Goal: Task Accomplishment & Management: Use online tool/utility

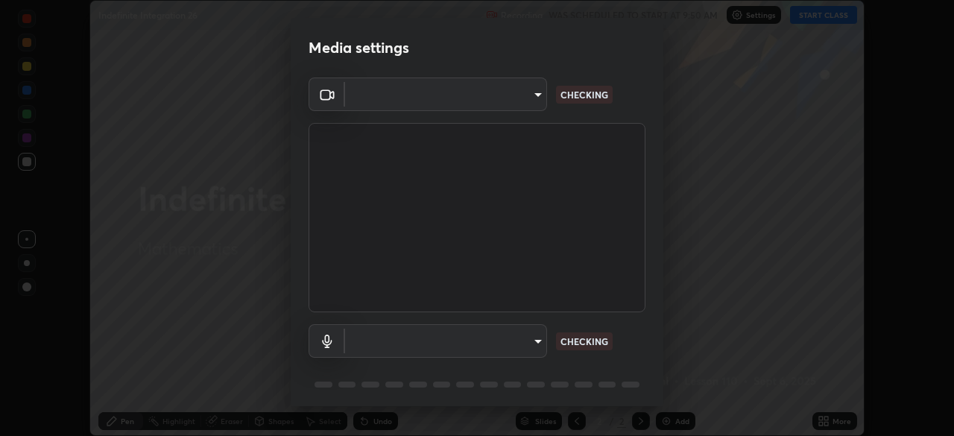
scroll to position [53, 0]
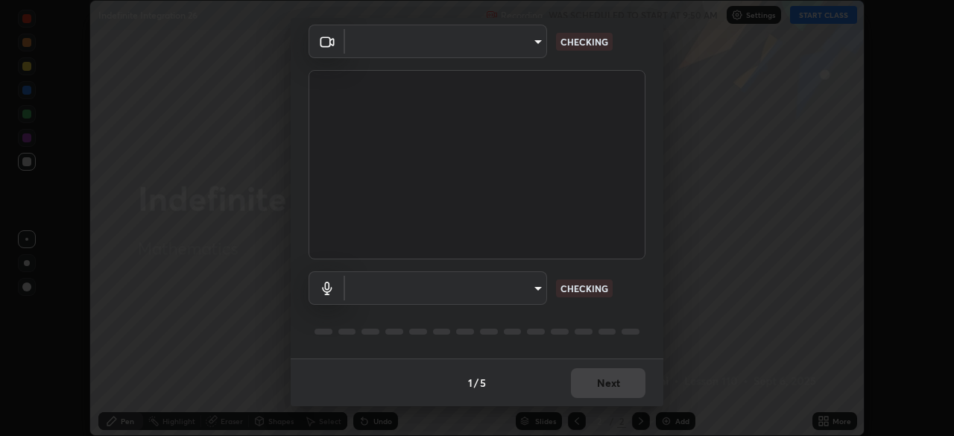
type input "68abbd0ba27f3b7b13d700706cc0a542acc53d6138fc99a51b3524be894f9c2a"
click at [529, 293] on body "Erase all Indefinite Integration 26 Recording WAS SCHEDULED TO START AT 9:50 AM…" at bounding box center [477, 218] width 954 height 436
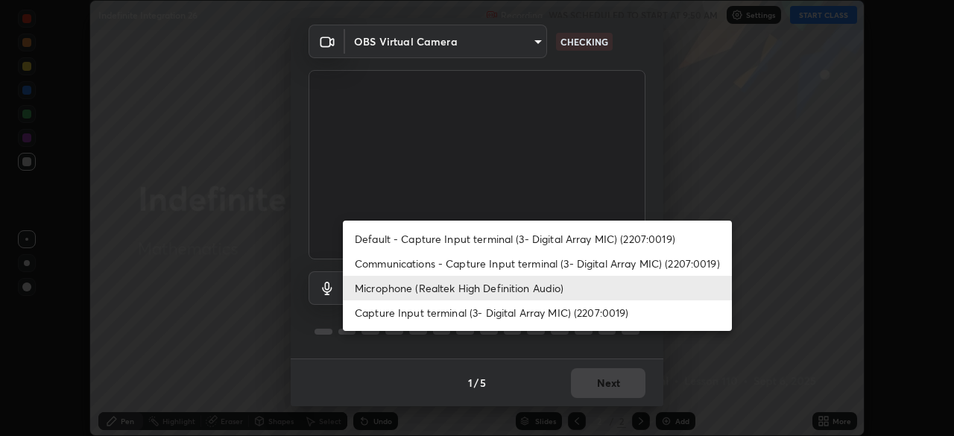
click at [527, 263] on li "Communications - Capture Input terminal (3- Digital Array MIC) (2207:0019)" at bounding box center [537, 263] width 389 height 25
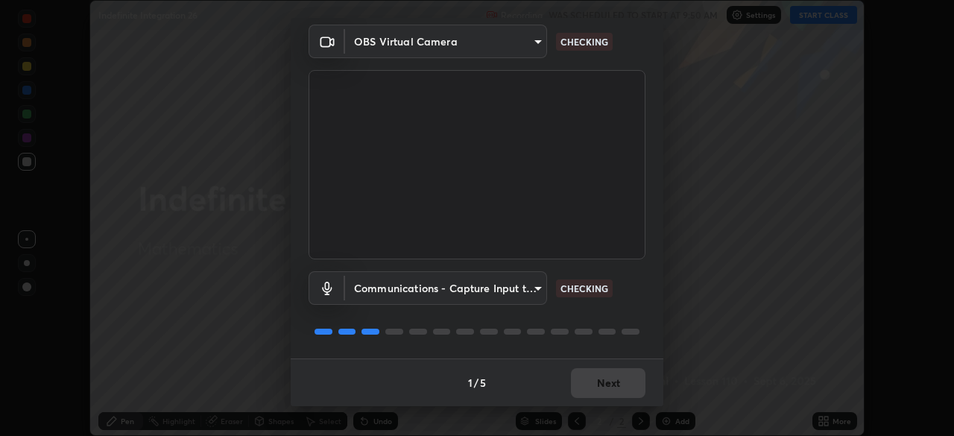
click at [517, 293] on body "Erase all Indefinite Integration 26 Recording WAS SCHEDULED TO START AT 9:50 AM…" at bounding box center [477, 218] width 954 height 436
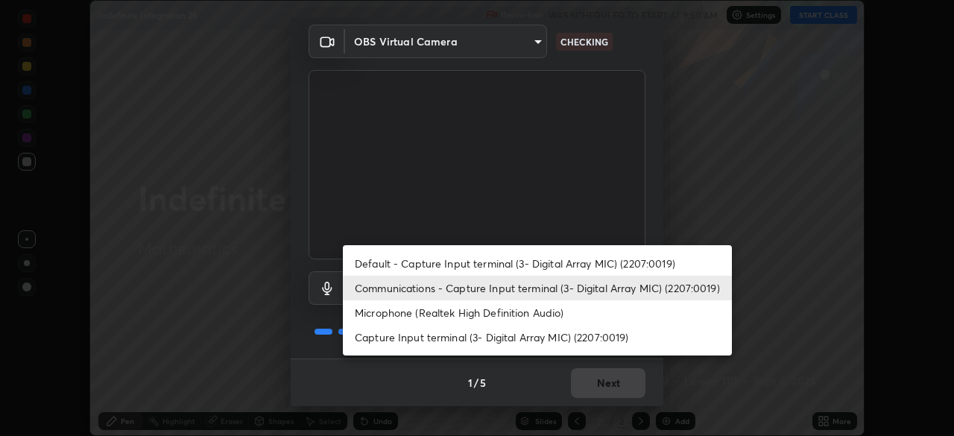
click at [526, 313] on li "Microphone (Realtek High Definition Audio)" at bounding box center [537, 312] width 389 height 25
type input "c17f179a27d05cb872b71612fb377ed1280ec24d62f50840e7cc5c1a7b87f1b0"
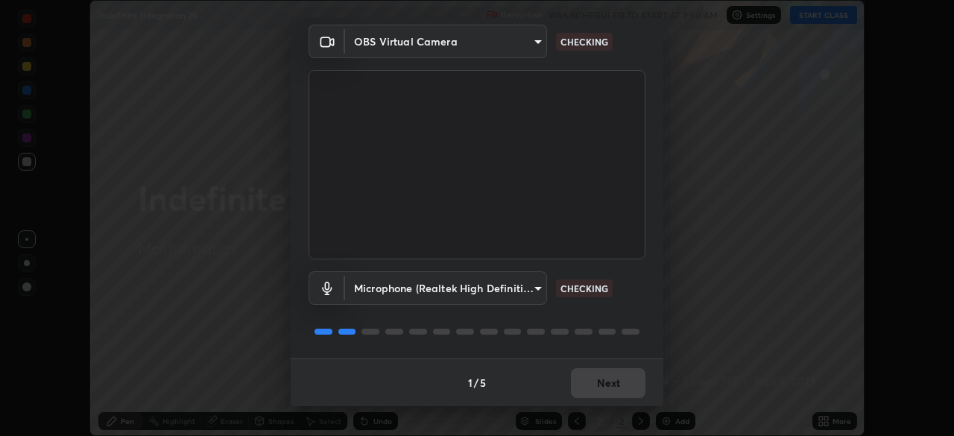
click at [622, 312] on div "Microphone (Realtek High Definition Audio) c17f179a27d05cb872b71612fb377ed1280e…" at bounding box center [477, 308] width 337 height 99
click at [626, 306] on div "Microphone (Realtek High Definition Audio) c17f179a27d05cb872b71612fb377ed1280e…" at bounding box center [477, 308] width 337 height 99
click at [629, 303] on div "Microphone (Realtek High Definition Audio) c17f179a27d05cb872b71612fb377ed1280e…" at bounding box center [477, 288] width 337 height 34
click at [626, 307] on div "Microphone (Realtek High Definition Audio) c17f179a27d05cb872b71612fb377ed1280e…" at bounding box center [477, 308] width 337 height 99
click at [629, 297] on div "Microphone (Realtek High Definition Audio) c17f179a27d05cb872b71612fb377ed1280e…" at bounding box center [477, 288] width 337 height 34
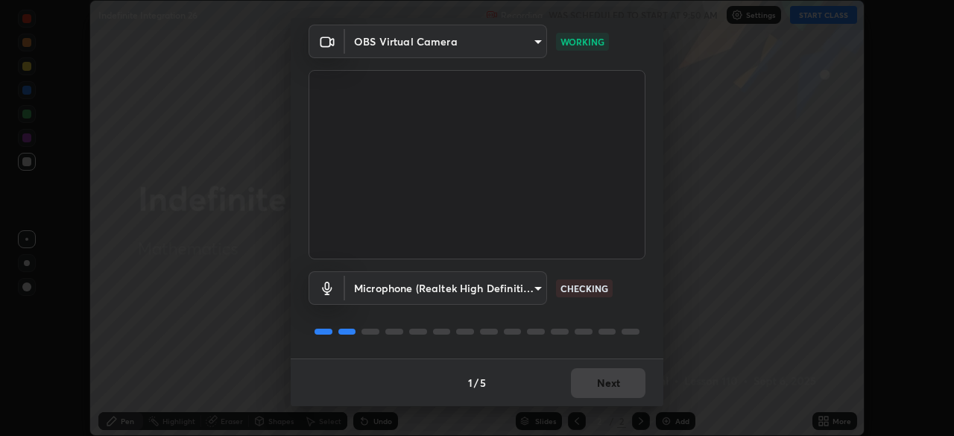
click at [629, 297] on div "Microphone (Realtek High Definition Audio) c17f179a27d05cb872b71612fb377ed1280e…" at bounding box center [477, 288] width 337 height 34
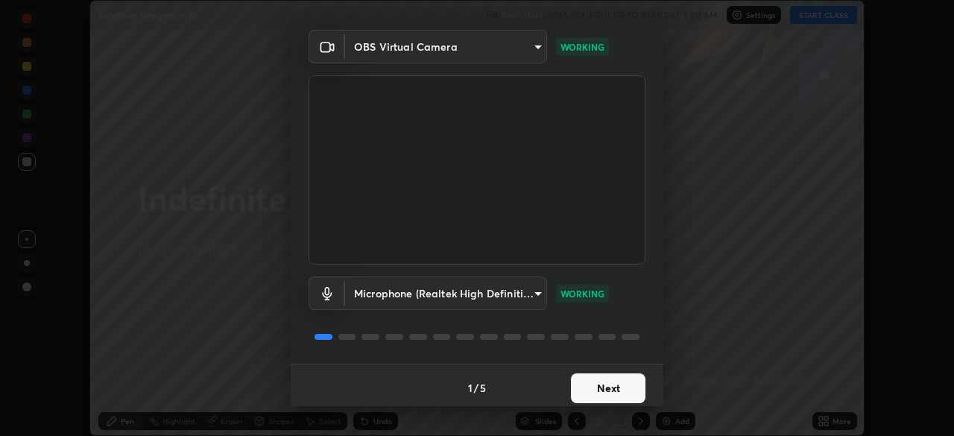
scroll to position [48, 0]
click at [611, 382] on button "Next" at bounding box center [608, 388] width 75 height 30
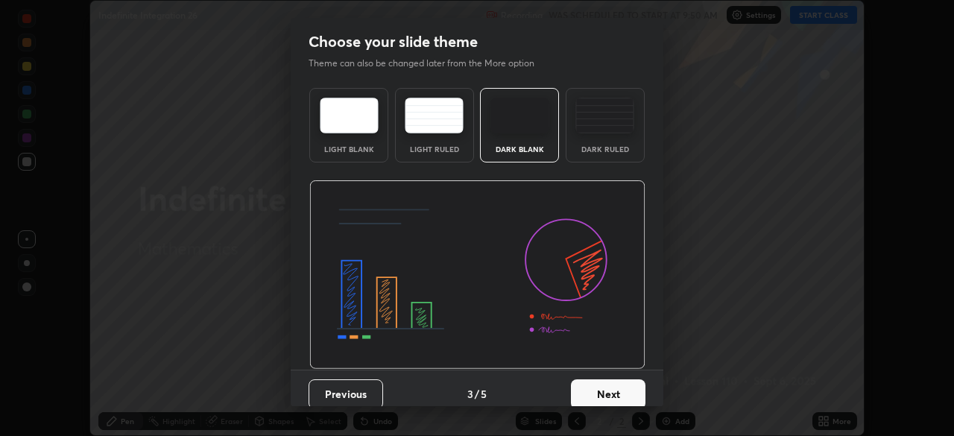
click at [612, 381] on button "Next" at bounding box center [608, 395] width 75 height 30
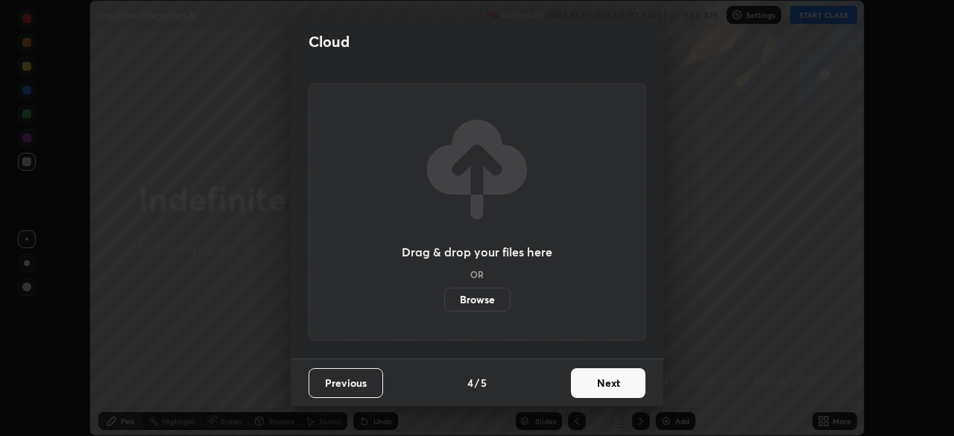
click at [614, 380] on button "Next" at bounding box center [608, 383] width 75 height 30
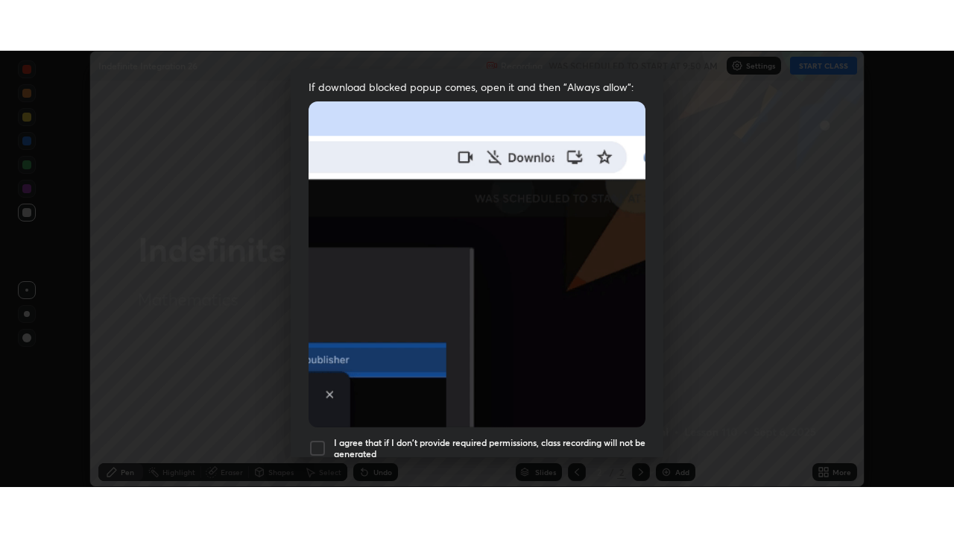
scroll to position [357, 0]
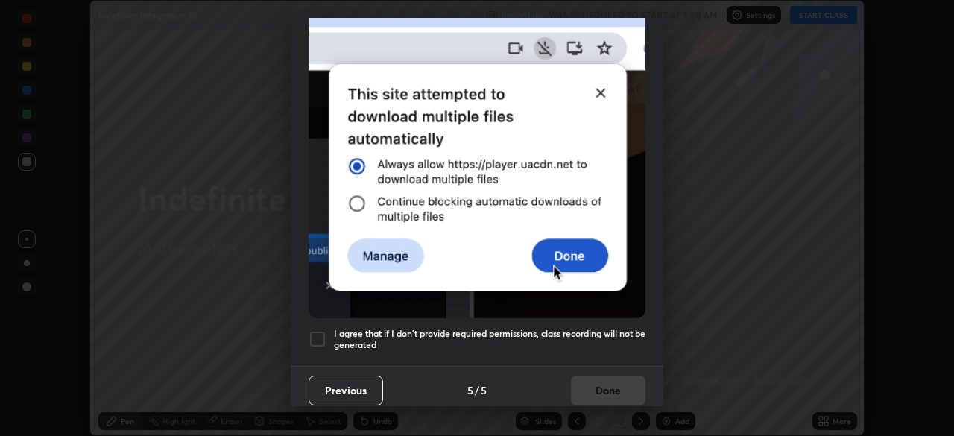
click at [350, 267] on img at bounding box center [477, 156] width 337 height 326
click at [320, 337] on div at bounding box center [318, 339] width 18 height 18
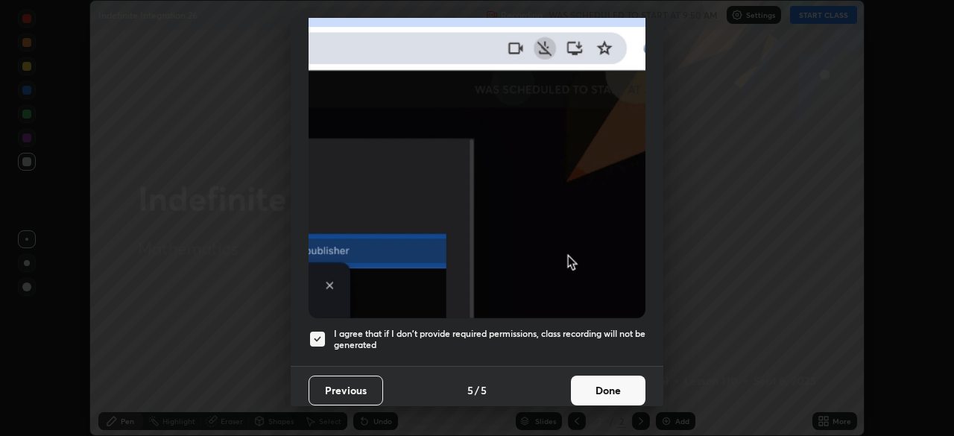
click at [586, 387] on button "Done" at bounding box center [608, 391] width 75 height 30
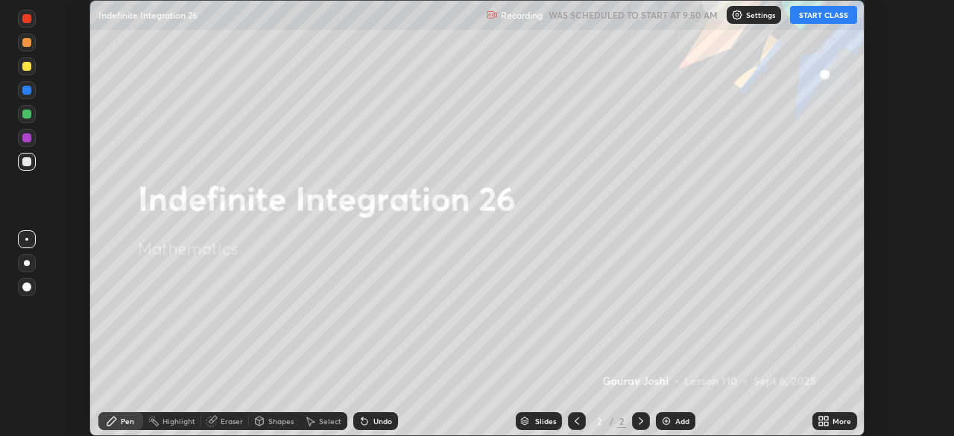
click at [822, 15] on button "START CLASS" at bounding box center [823, 15] width 67 height 18
click at [821, 418] on icon at bounding box center [821, 419] width 4 height 4
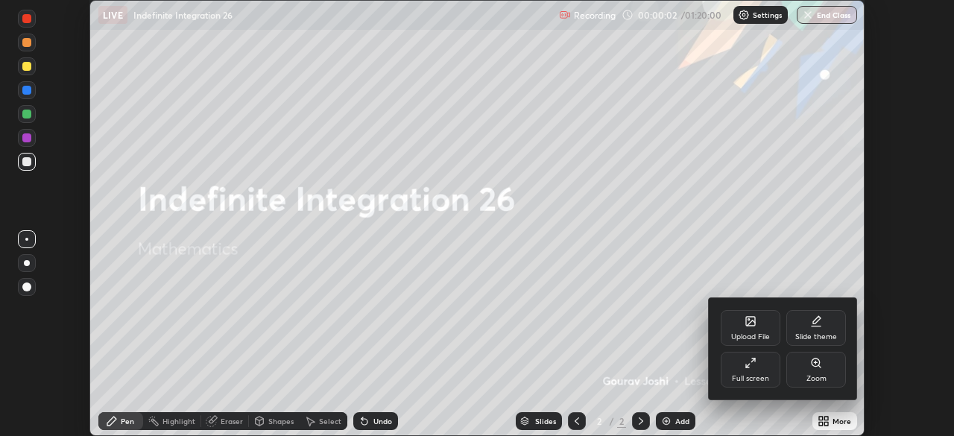
click at [762, 378] on div "Full screen" at bounding box center [750, 378] width 37 height 7
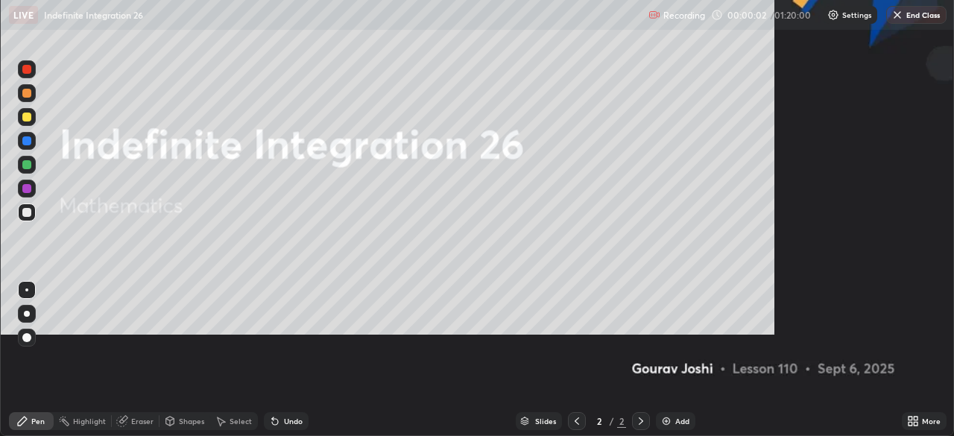
scroll to position [537, 954]
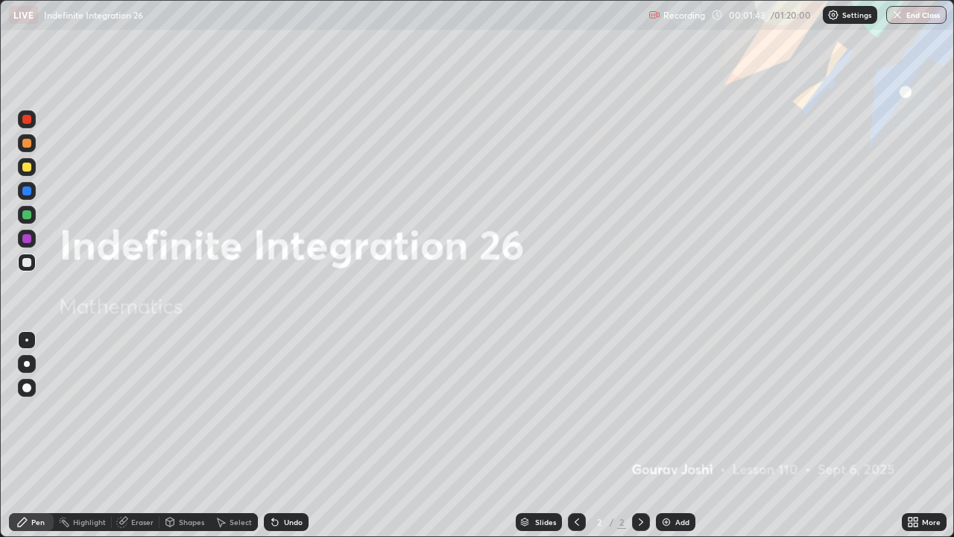
click at [676, 435] on div "Add" at bounding box center [683, 521] width 14 height 7
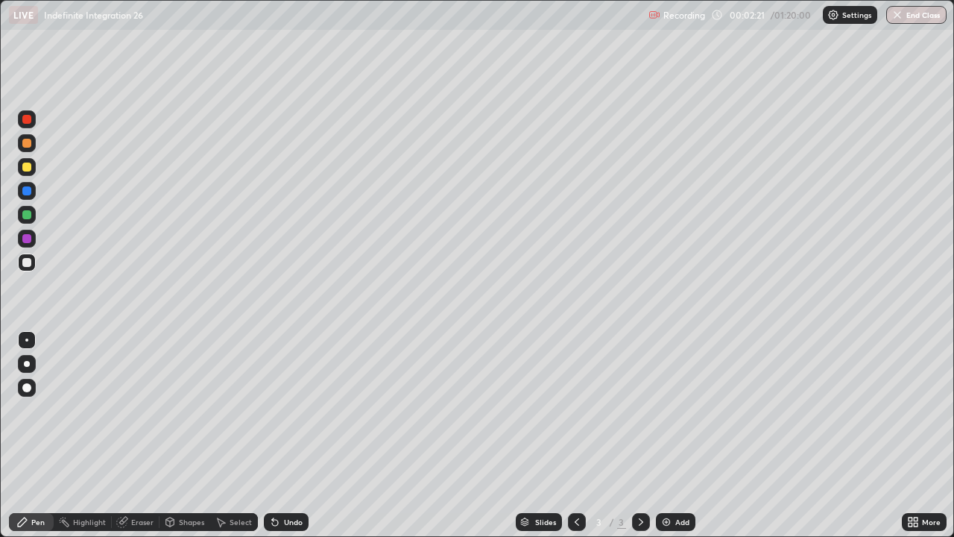
click at [140, 435] on div "Eraser" at bounding box center [142, 521] width 22 height 7
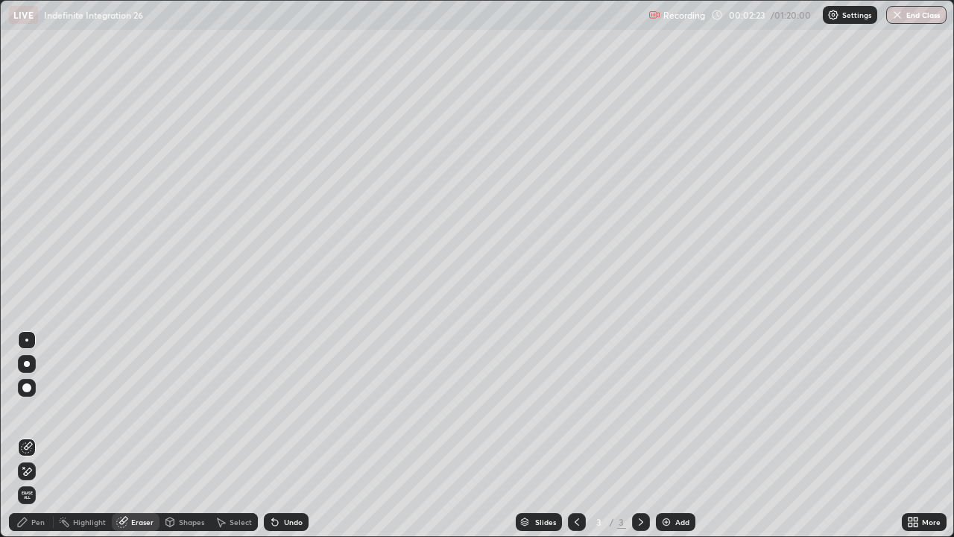
click at [37, 435] on div "Pen" at bounding box center [37, 521] width 13 height 7
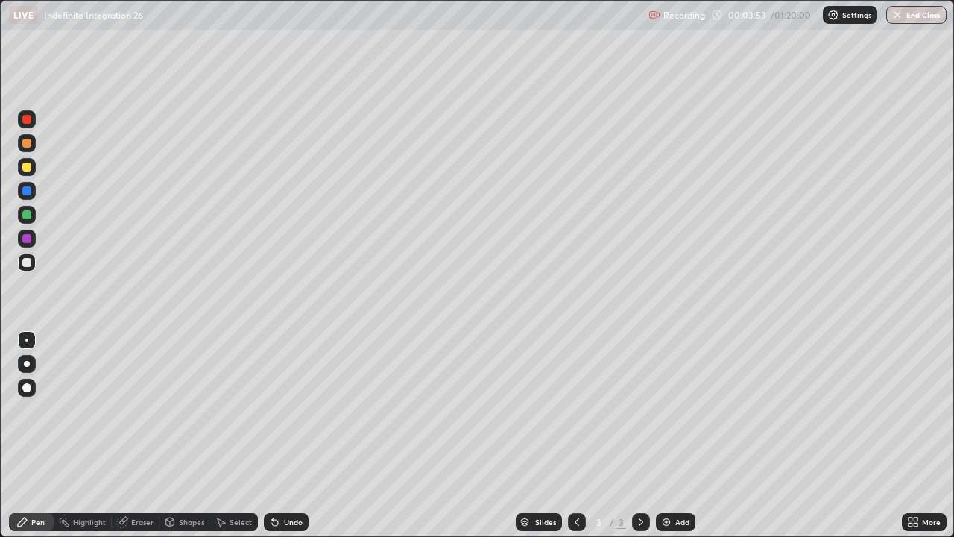
click at [272, 435] on icon at bounding box center [272, 518] width 1 height 1
click at [27, 192] on div at bounding box center [26, 190] width 9 height 9
click at [140, 435] on div "Eraser" at bounding box center [142, 521] width 22 height 7
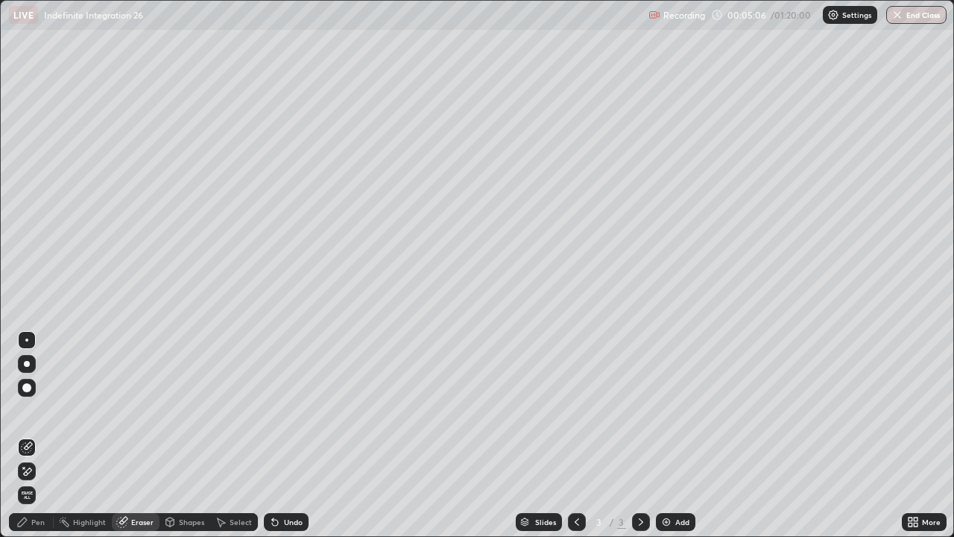
click at [42, 435] on div "Pen" at bounding box center [37, 521] width 13 height 7
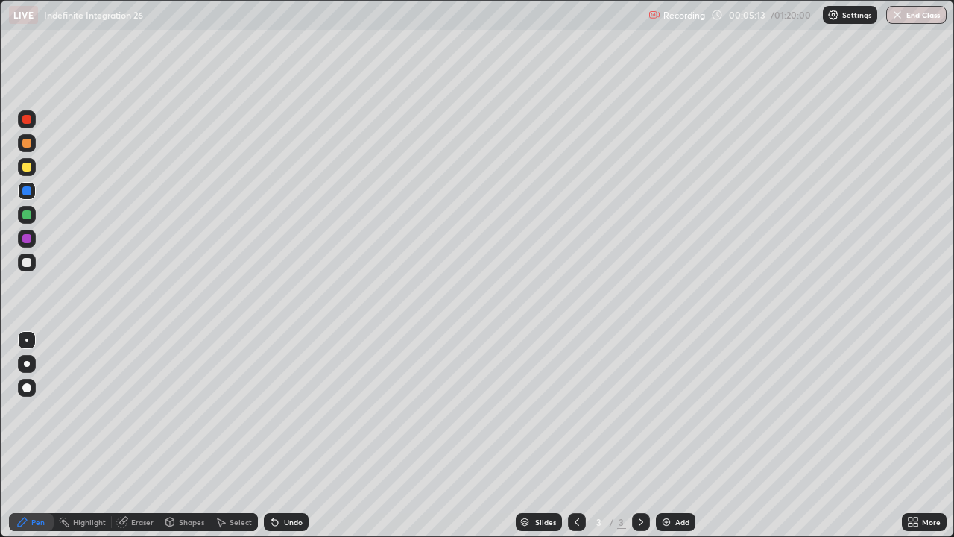
click at [28, 215] on div at bounding box center [26, 214] width 9 height 9
click at [678, 435] on div "Add" at bounding box center [676, 522] width 40 height 18
click at [29, 264] on div at bounding box center [26, 262] width 9 height 9
click at [22, 185] on div at bounding box center [27, 191] width 18 height 18
click at [27, 256] on div at bounding box center [27, 263] width 18 height 18
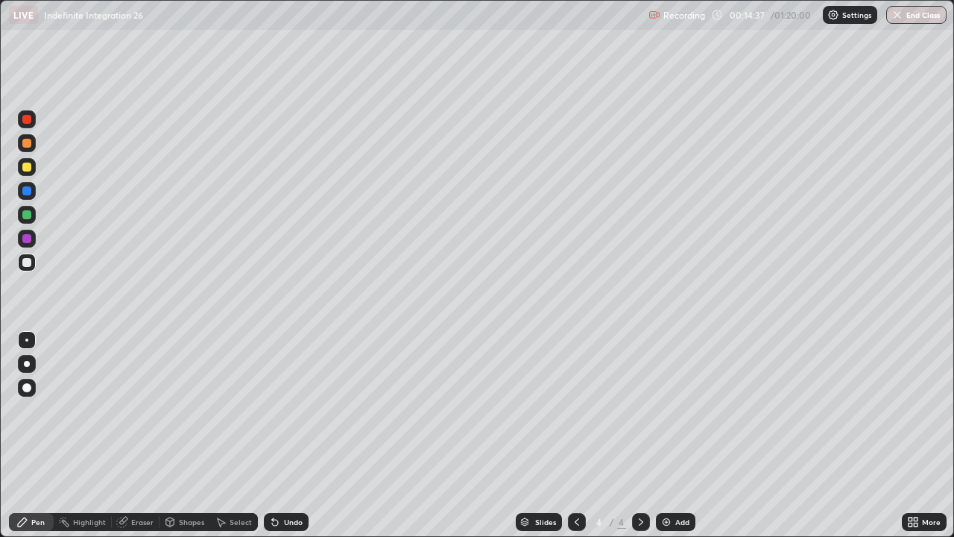
click at [144, 435] on div "Eraser" at bounding box center [142, 521] width 22 height 7
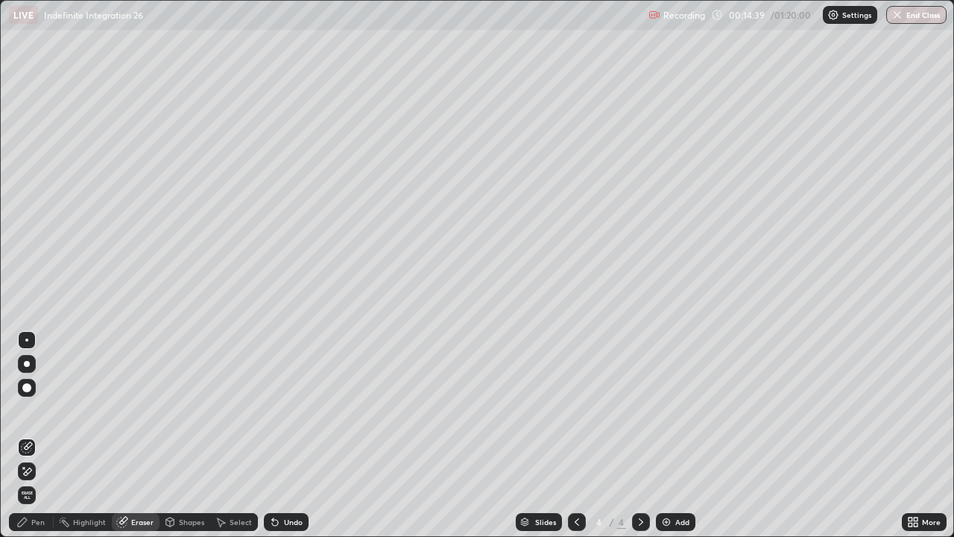
click at [39, 435] on div "Pen" at bounding box center [37, 521] width 13 height 7
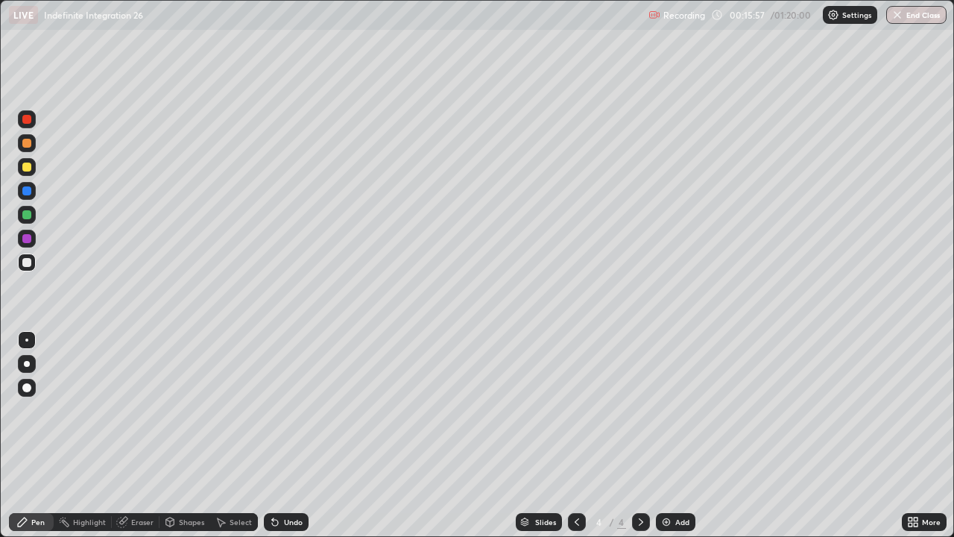
click at [131, 435] on div "Eraser" at bounding box center [136, 522] width 48 height 18
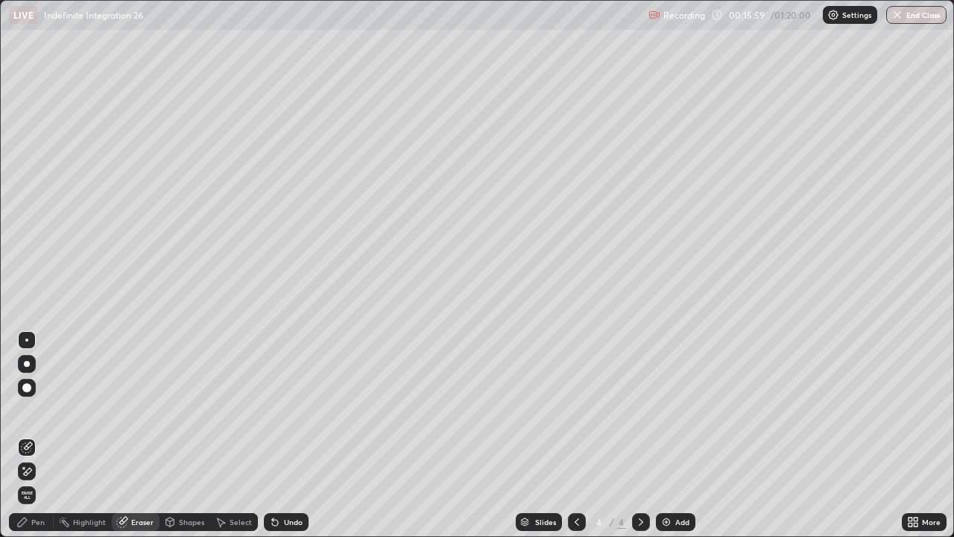
click at [39, 435] on div "Pen" at bounding box center [37, 521] width 13 height 7
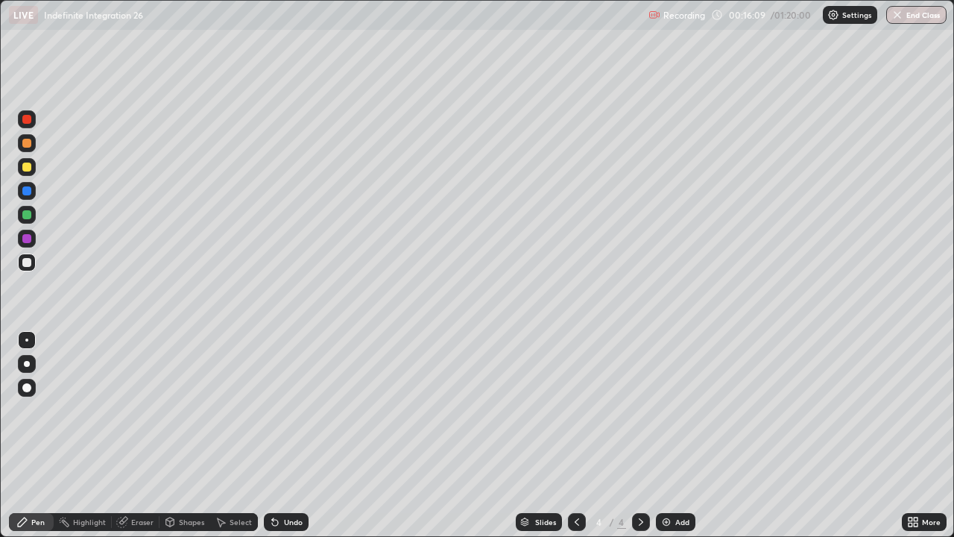
click at [28, 125] on div at bounding box center [27, 119] width 18 height 18
click at [665, 435] on img at bounding box center [667, 522] width 12 height 12
click at [23, 259] on div at bounding box center [26, 262] width 9 height 9
click at [27, 192] on div at bounding box center [26, 190] width 9 height 9
click at [25, 215] on div at bounding box center [26, 214] width 9 height 9
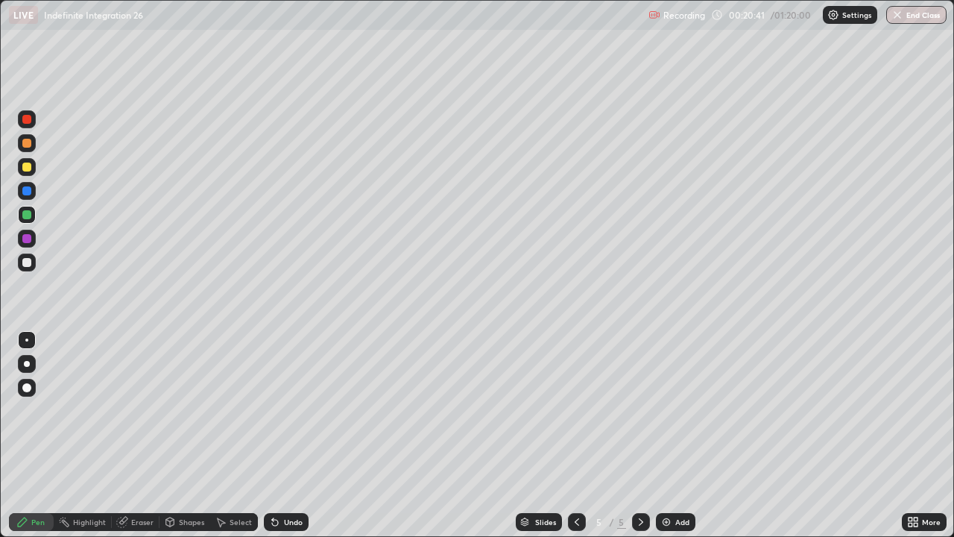
click at [28, 192] on div at bounding box center [26, 190] width 9 height 9
click at [25, 167] on div at bounding box center [26, 167] width 9 height 9
click at [27, 239] on div at bounding box center [26, 238] width 9 height 9
click at [27, 263] on div at bounding box center [26, 262] width 9 height 9
click at [670, 435] on div "Add" at bounding box center [676, 522] width 40 height 18
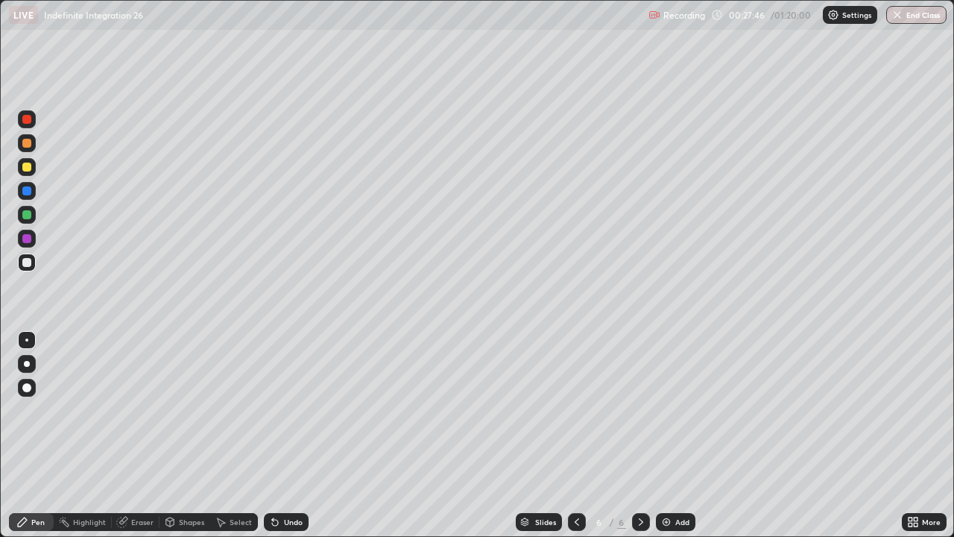
click at [32, 192] on div at bounding box center [27, 191] width 18 height 18
click at [23, 170] on div at bounding box center [26, 167] width 9 height 9
click at [25, 147] on div at bounding box center [26, 143] width 9 height 9
click at [23, 119] on div at bounding box center [26, 119] width 9 height 9
click at [669, 435] on img at bounding box center [667, 522] width 12 height 12
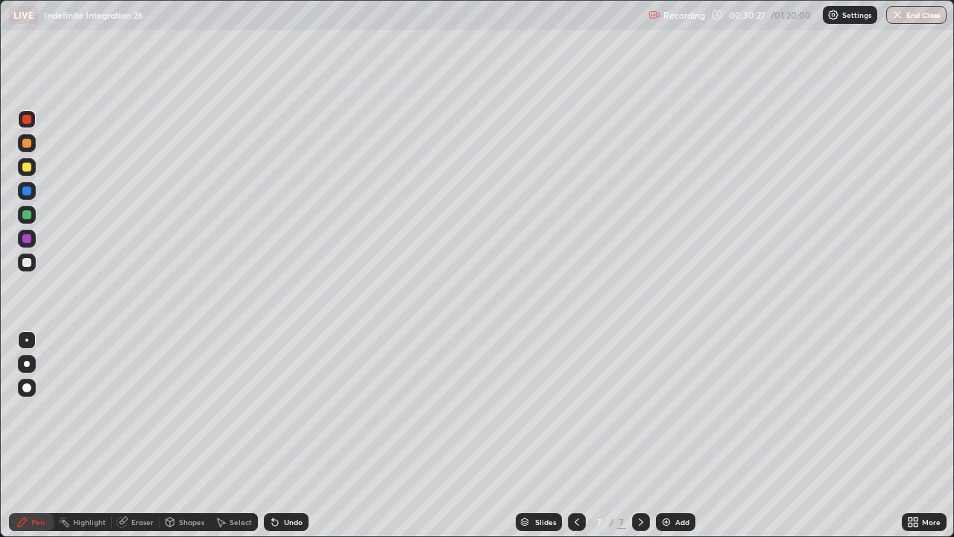
click at [28, 213] on div at bounding box center [26, 214] width 9 height 9
click at [280, 435] on div "Undo" at bounding box center [286, 522] width 45 height 18
click at [29, 194] on div at bounding box center [26, 190] width 9 height 9
click at [28, 262] on div at bounding box center [26, 262] width 9 height 9
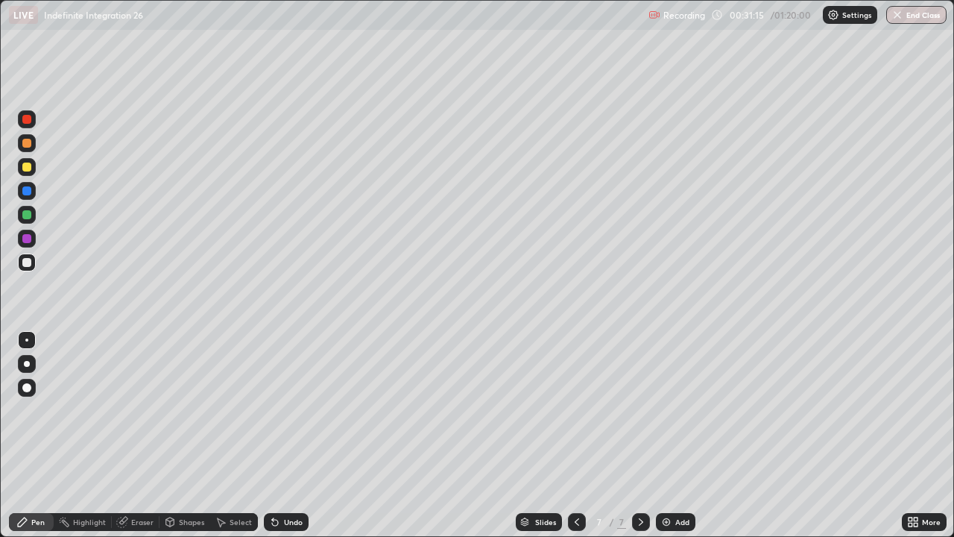
click at [28, 262] on div at bounding box center [26, 262] width 9 height 9
click at [667, 435] on img at bounding box center [667, 522] width 12 height 12
click at [27, 196] on div at bounding box center [27, 191] width 18 height 18
click at [129, 435] on div "Eraser" at bounding box center [136, 522] width 48 height 18
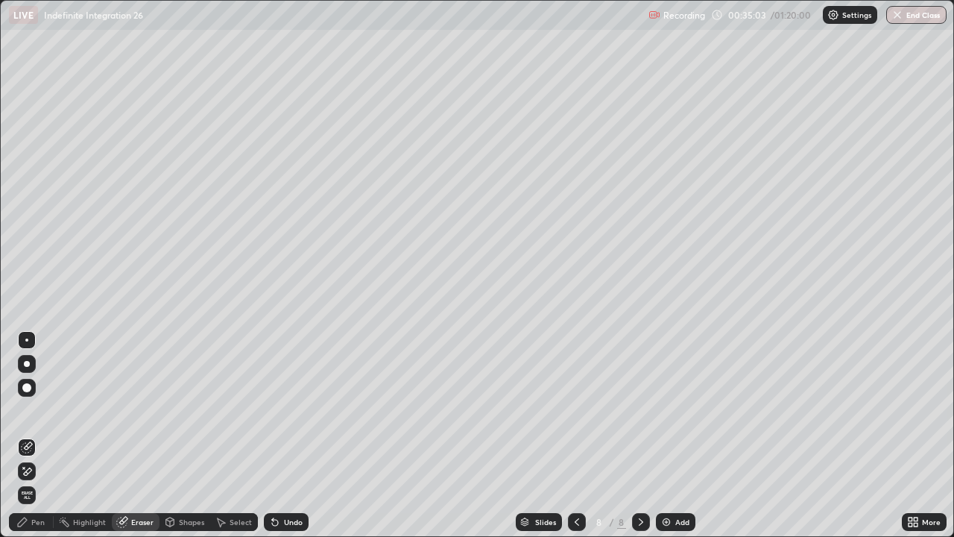
click at [29, 435] on icon at bounding box center [28, 470] width 8 height 7
click at [34, 435] on div "Pen" at bounding box center [31, 522] width 45 height 18
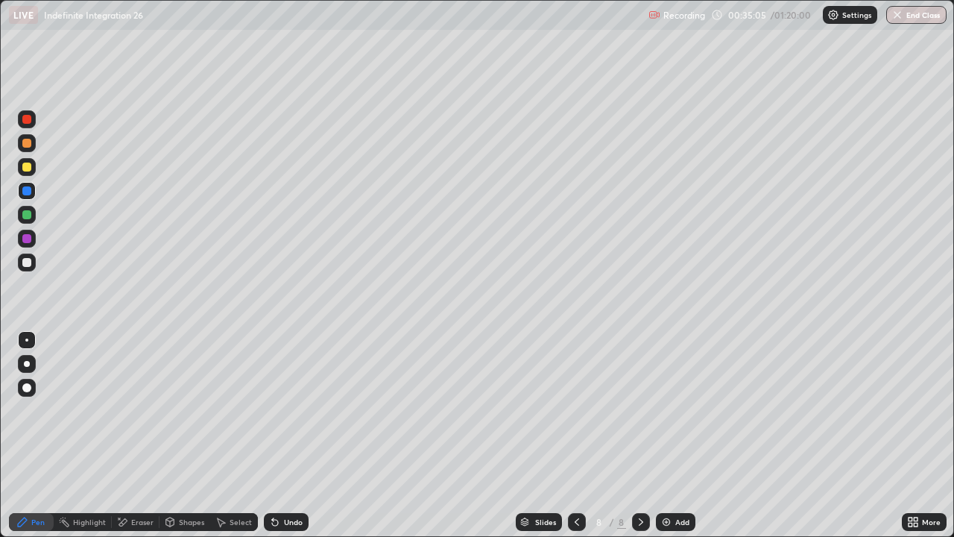
click at [21, 256] on div at bounding box center [27, 263] width 18 height 18
click at [31, 167] on div at bounding box center [26, 167] width 9 height 9
click at [25, 262] on div at bounding box center [26, 262] width 9 height 9
click at [670, 435] on img at bounding box center [667, 522] width 12 height 12
click at [27, 120] on div at bounding box center [26, 119] width 9 height 9
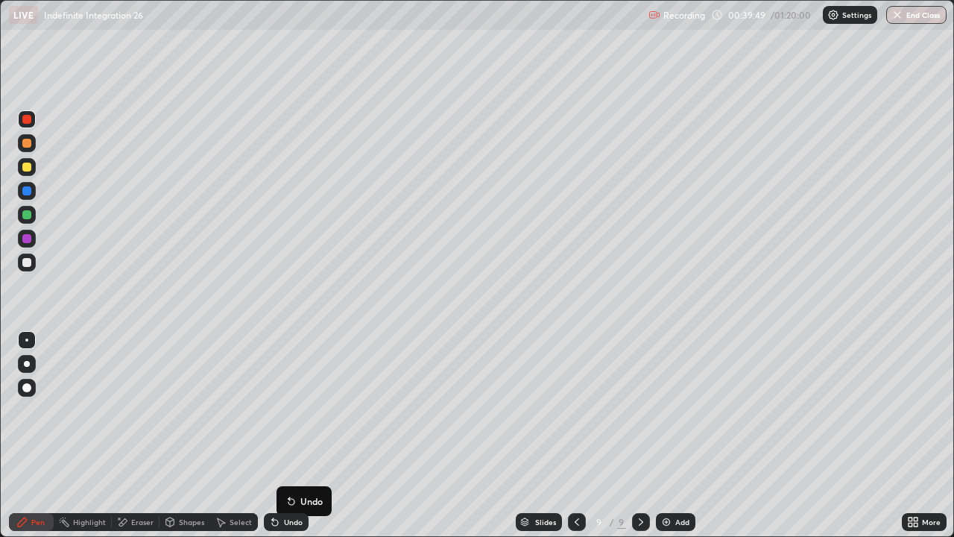
click at [142, 435] on div "Eraser" at bounding box center [136, 522] width 48 height 18
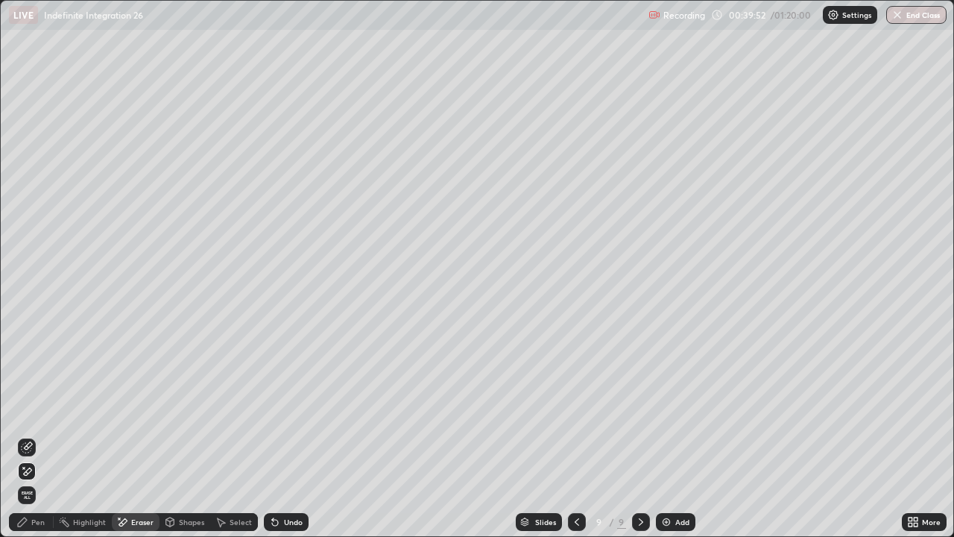
click at [42, 435] on div "Pen" at bounding box center [37, 521] width 13 height 7
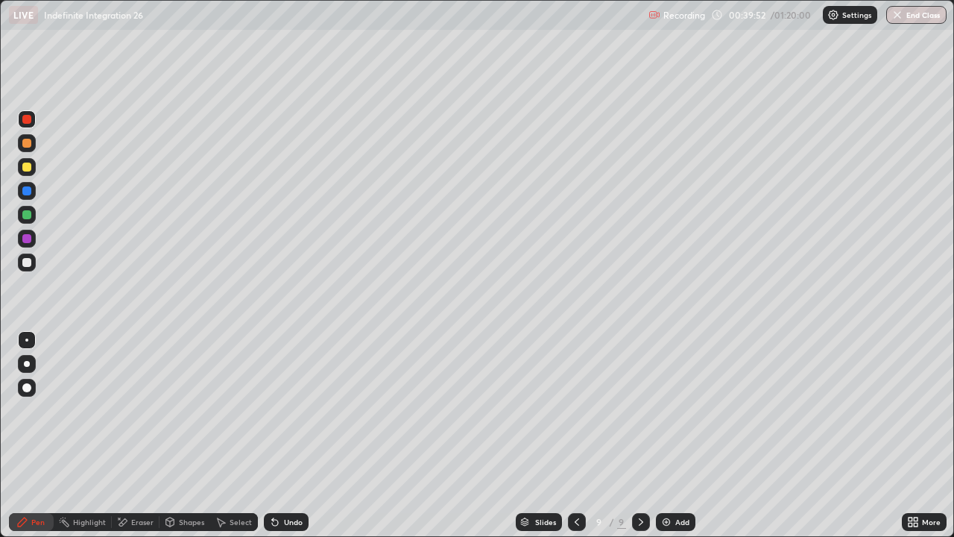
click at [27, 265] on div at bounding box center [26, 262] width 9 height 9
click at [302, 435] on div "Undo" at bounding box center [286, 522] width 45 height 18
click at [31, 238] on div at bounding box center [26, 238] width 9 height 9
click at [33, 265] on div at bounding box center [27, 263] width 18 height 18
click at [26, 120] on div at bounding box center [26, 119] width 9 height 9
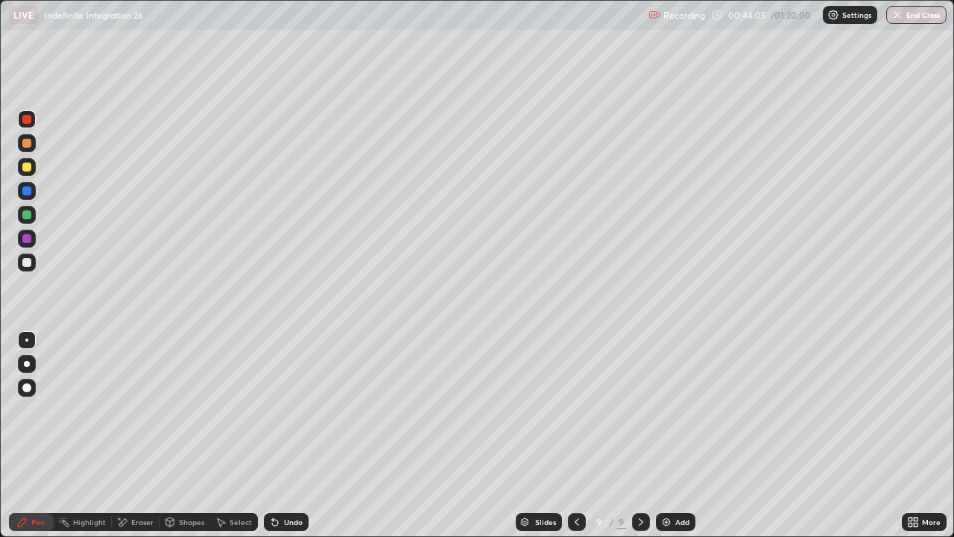
click at [672, 435] on div "Add" at bounding box center [676, 522] width 40 height 18
click at [26, 262] on div at bounding box center [26, 262] width 9 height 9
click at [27, 168] on div at bounding box center [26, 167] width 9 height 9
click at [29, 163] on div at bounding box center [26, 167] width 9 height 9
click at [29, 118] on div at bounding box center [26, 119] width 9 height 9
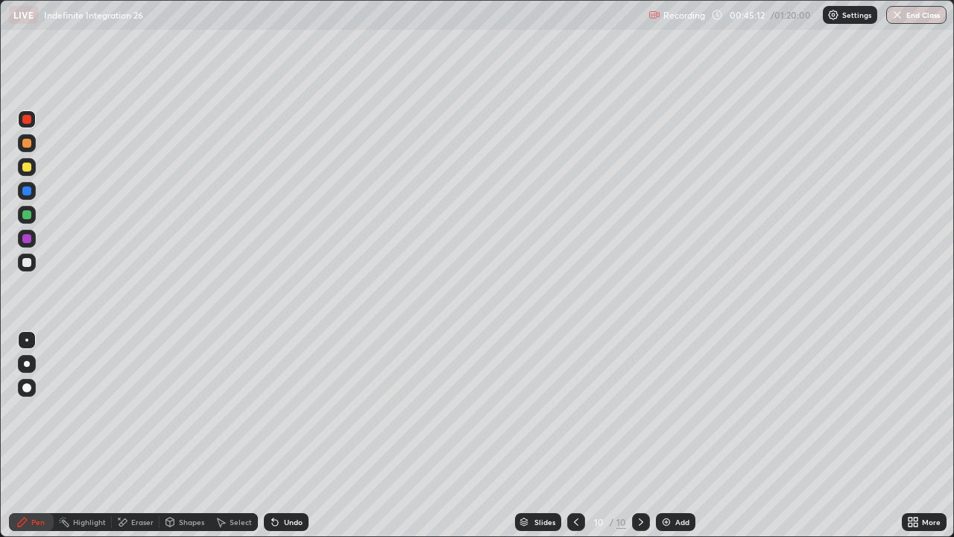
click at [277, 435] on icon at bounding box center [275, 522] width 12 height 12
click at [284, 435] on div "Undo" at bounding box center [293, 521] width 19 height 7
click at [119, 435] on icon at bounding box center [119, 517] width 1 height 1
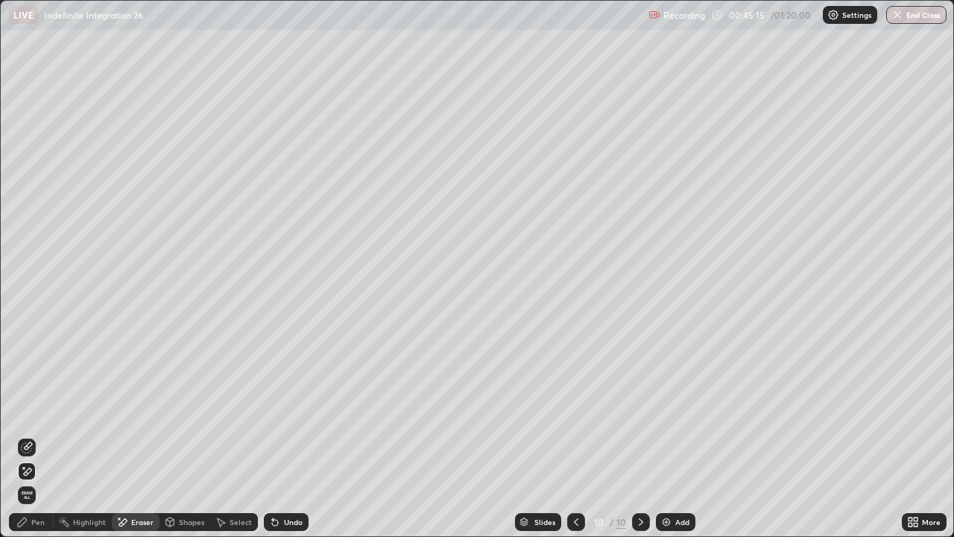
click at [129, 435] on div "Eraser" at bounding box center [136, 522] width 48 height 18
click at [286, 435] on div "Undo" at bounding box center [293, 521] width 19 height 7
click at [290, 435] on div "Undo" at bounding box center [293, 521] width 19 height 7
click at [136, 435] on div "Eraser" at bounding box center [142, 521] width 22 height 7
click at [27, 435] on icon at bounding box center [28, 445] width 8 height 7
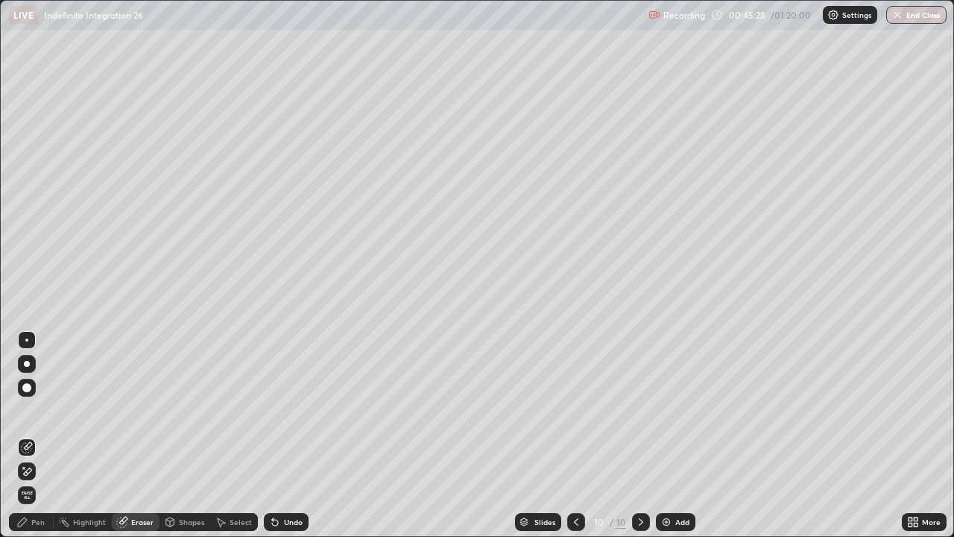
click at [31, 435] on div "Pen" at bounding box center [31, 522] width 45 height 18
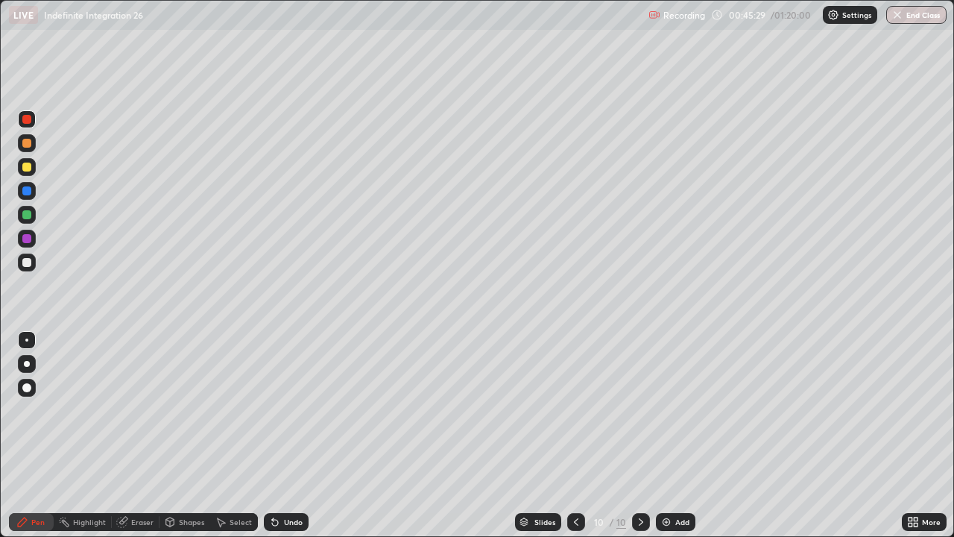
click at [30, 262] on div at bounding box center [26, 262] width 9 height 9
click at [39, 435] on div "Pen" at bounding box center [37, 521] width 13 height 7
click at [25, 122] on div at bounding box center [26, 119] width 9 height 9
click at [25, 147] on div at bounding box center [26, 143] width 9 height 9
click at [25, 172] on div at bounding box center [27, 167] width 18 height 18
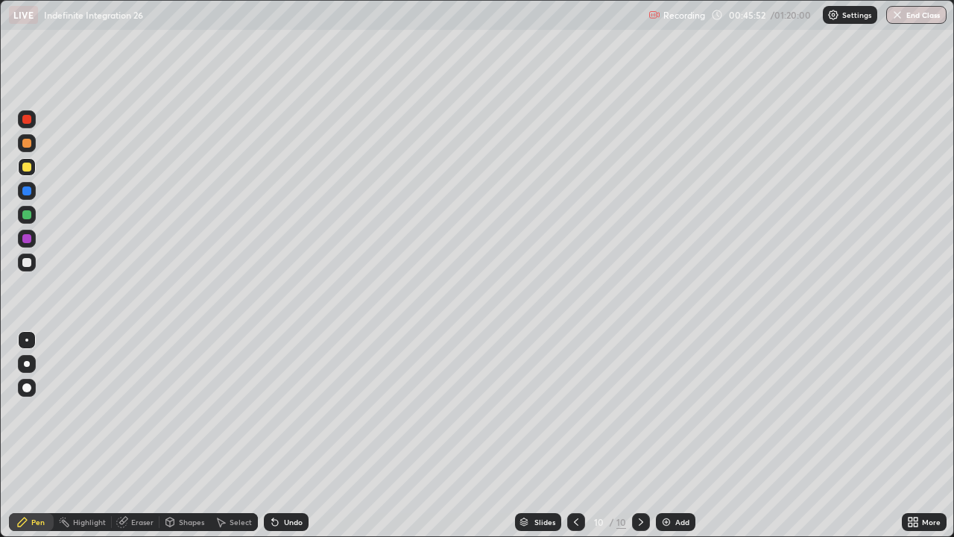
click at [27, 244] on div at bounding box center [27, 239] width 18 height 18
click at [29, 262] on div at bounding box center [26, 262] width 9 height 9
click at [676, 435] on div "Add" at bounding box center [683, 521] width 14 height 7
click at [21, 149] on div at bounding box center [27, 143] width 18 height 18
click at [19, 140] on div at bounding box center [27, 143] width 18 height 18
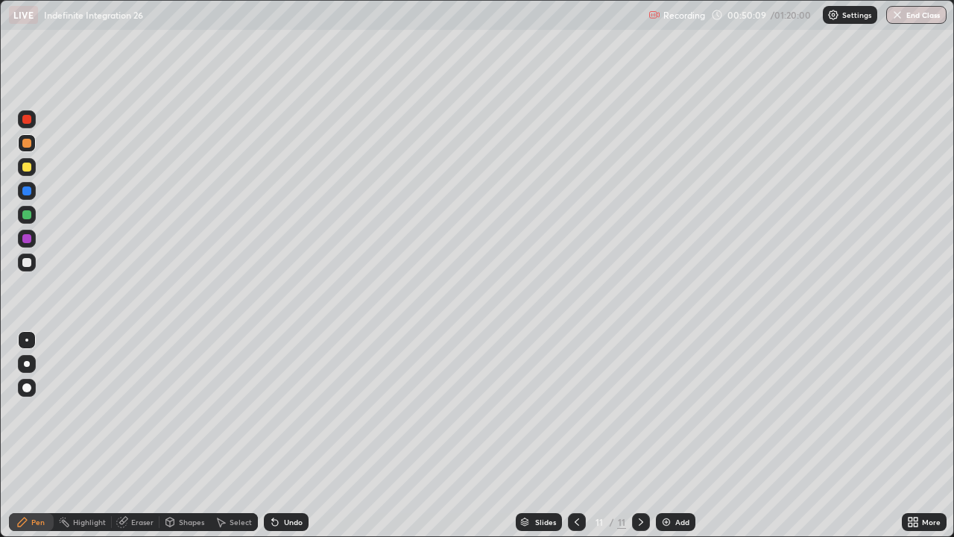
click at [289, 435] on div "Undo" at bounding box center [293, 521] width 19 height 7
click at [288, 435] on div "Undo" at bounding box center [286, 522] width 45 height 18
click at [22, 264] on div at bounding box center [26, 262] width 9 height 9
click at [28, 191] on div at bounding box center [26, 190] width 9 height 9
click at [670, 435] on img at bounding box center [667, 522] width 12 height 12
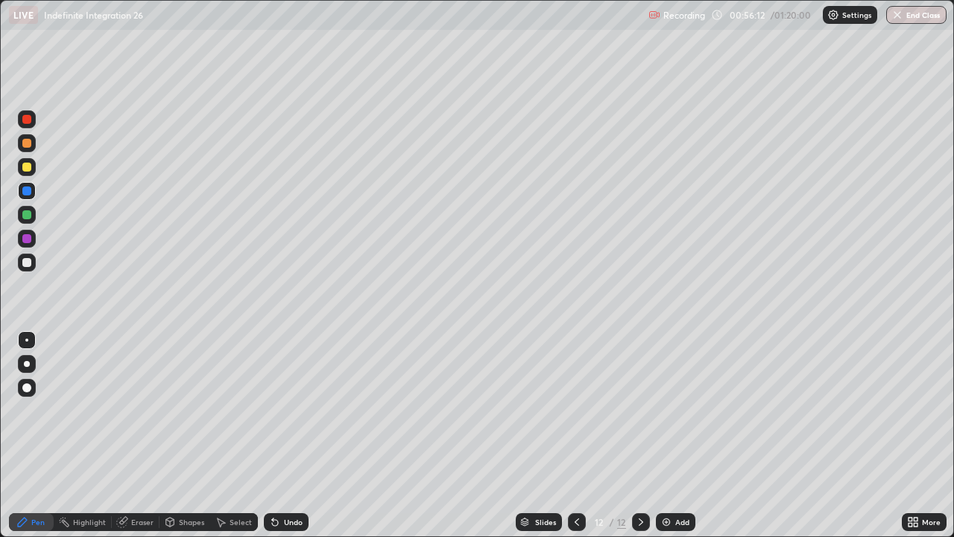
click at [27, 264] on div at bounding box center [26, 262] width 9 height 9
click at [28, 170] on div at bounding box center [26, 167] width 9 height 9
click at [122, 435] on icon at bounding box center [122, 522] width 10 height 10
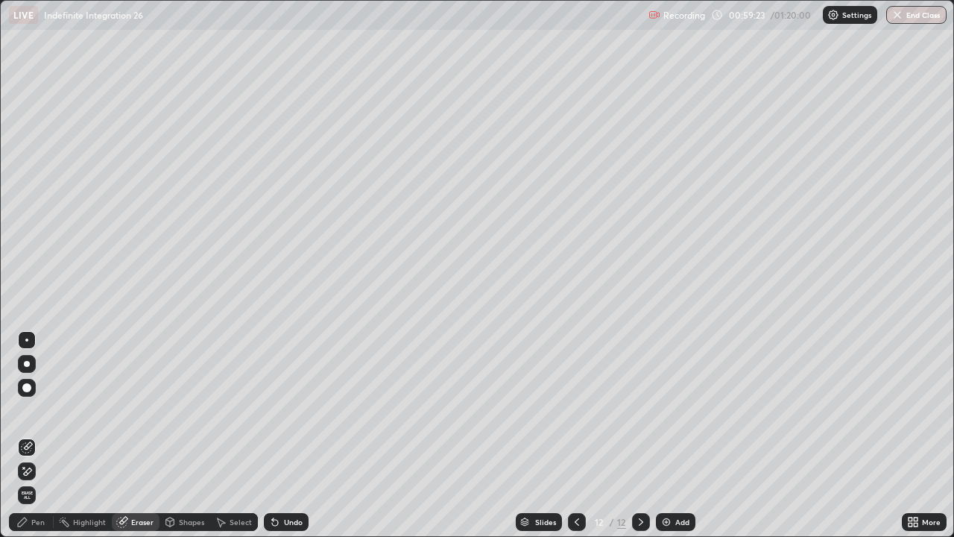
click at [27, 435] on icon at bounding box center [22, 522] width 12 height 12
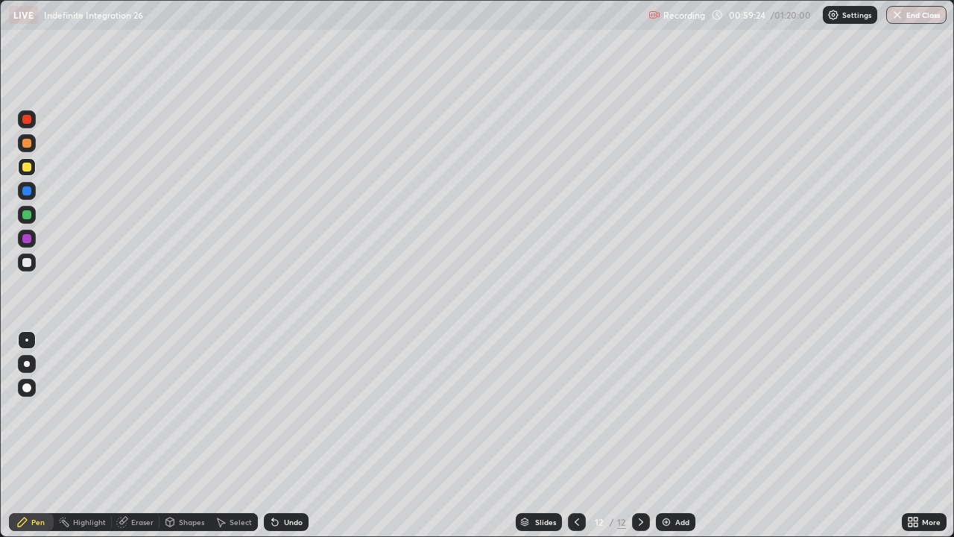
click at [23, 122] on div at bounding box center [26, 119] width 9 height 9
click at [26, 189] on div at bounding box center [26, 190] width 9 height 9
click at [28, 168] on div at bounding box center [26, 167] width 9 height 9
click at [129, 435] on div "Eraser" at bounding box center [136, 522] width 48 height 18
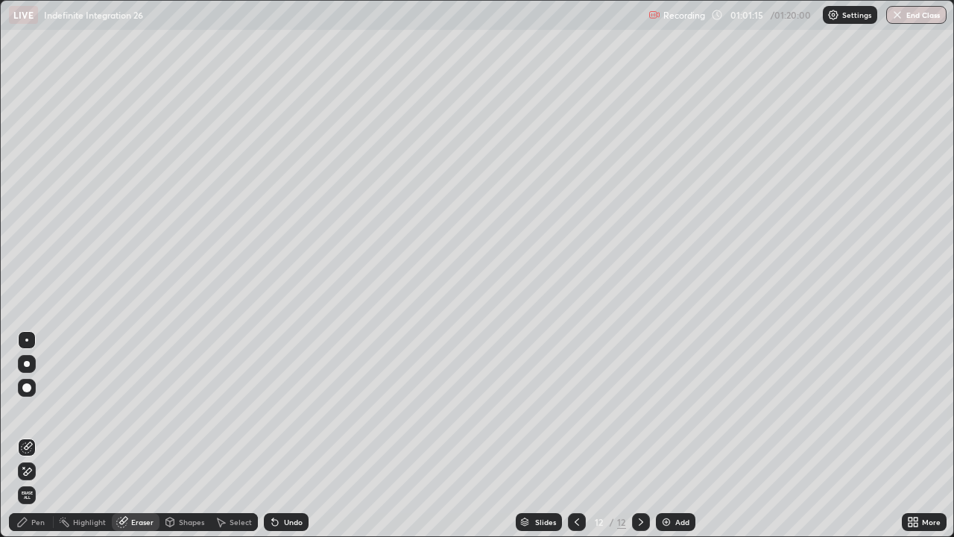
click at [34, 435] on div "Pen" at bounding box center [37, 521] width 13 height 7
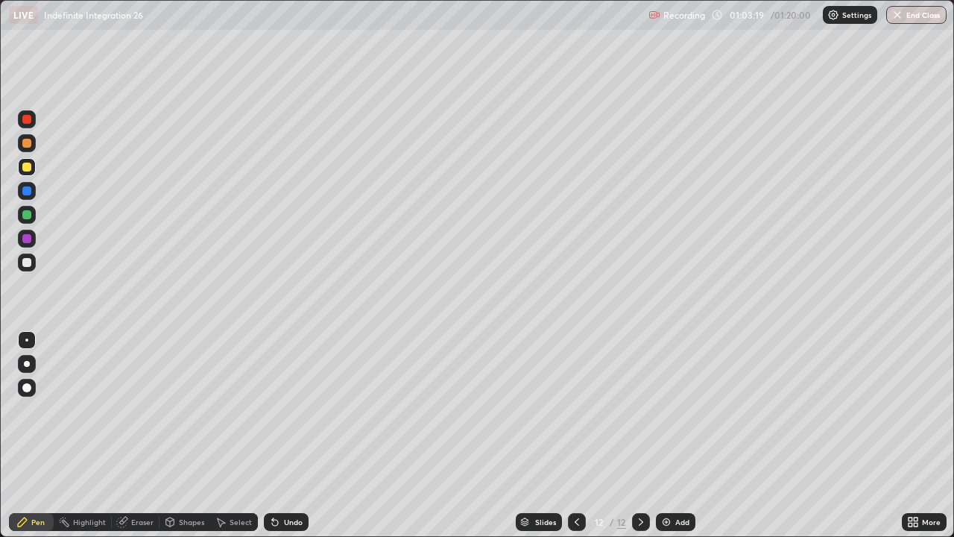
click at [290, 435] on div "Undo" at bounding box center [286, 522] width 45 height 18
click at [671, 435] on div "Add" at bounding box center [676, 522] width 40 height 18
click at [24, 263] on div at bounding box center [26, 262] width 9 height 9
click at [284, 435] on div "Undo" at bounding box center [286, 522] width 45 height 18
click at [33, 192] on div at bounding box center [27, 191] width 18 height 18
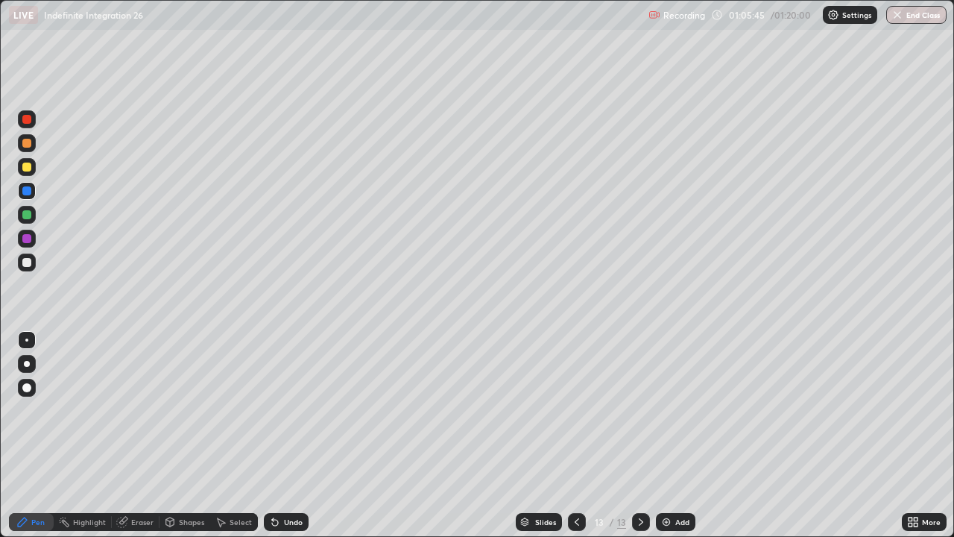
click at [34, 270] on div at bounding box center [27, 263] width 18 height 24
click at [34, 262] on div at bounding box center [27, 263] width 18 height 18
click at [27, 215] on div at bounding box center [26, 214] width 9 height 9
click at [202, 435] on button "Undo" at bounding box center [223, 444] width 43 height 18
click at [671, 435] on img at bounding box center [667, 522] width 12 height 12
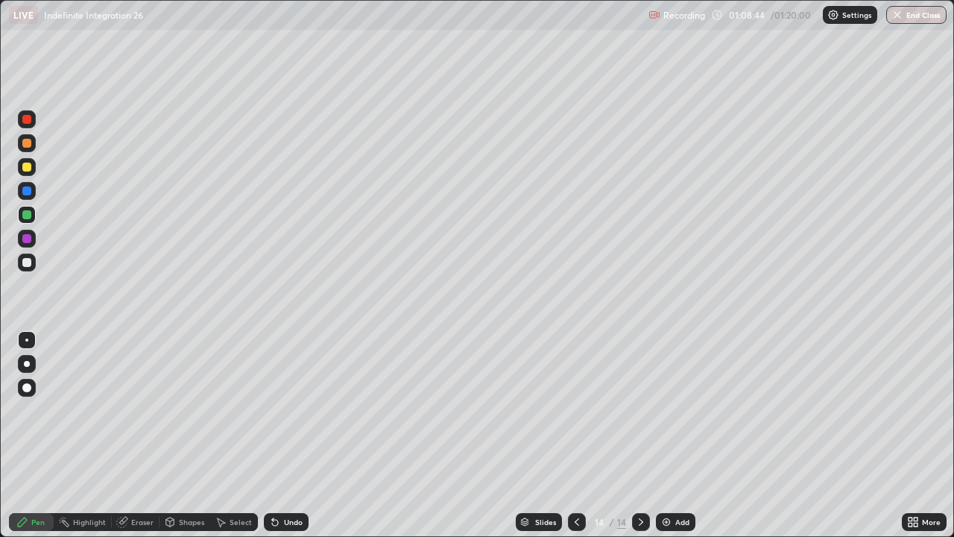
click at [29, 265] on div at bounding box center [26, 262] width 9 height 9
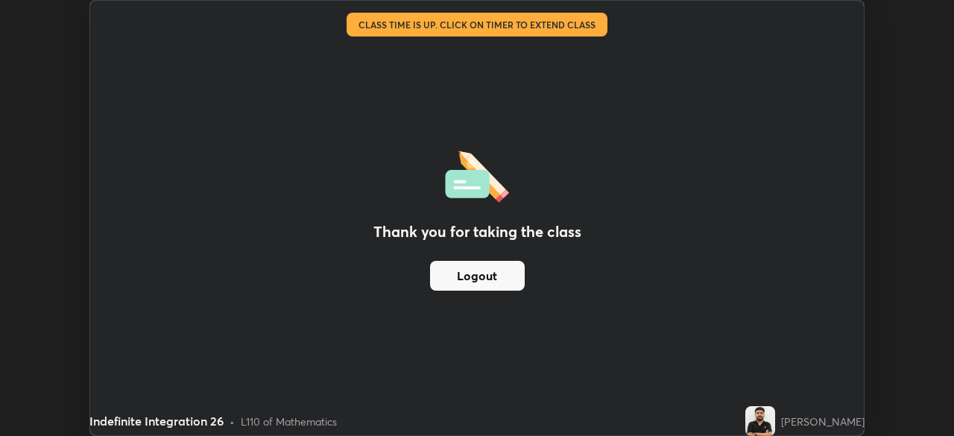
scroll to position [74124, 73605]
click at [485, 280] on button "Logout" at bounding box center [477, 276] width 95 height 30
